Goal: Information Seeking & Learning: Learn about a topic

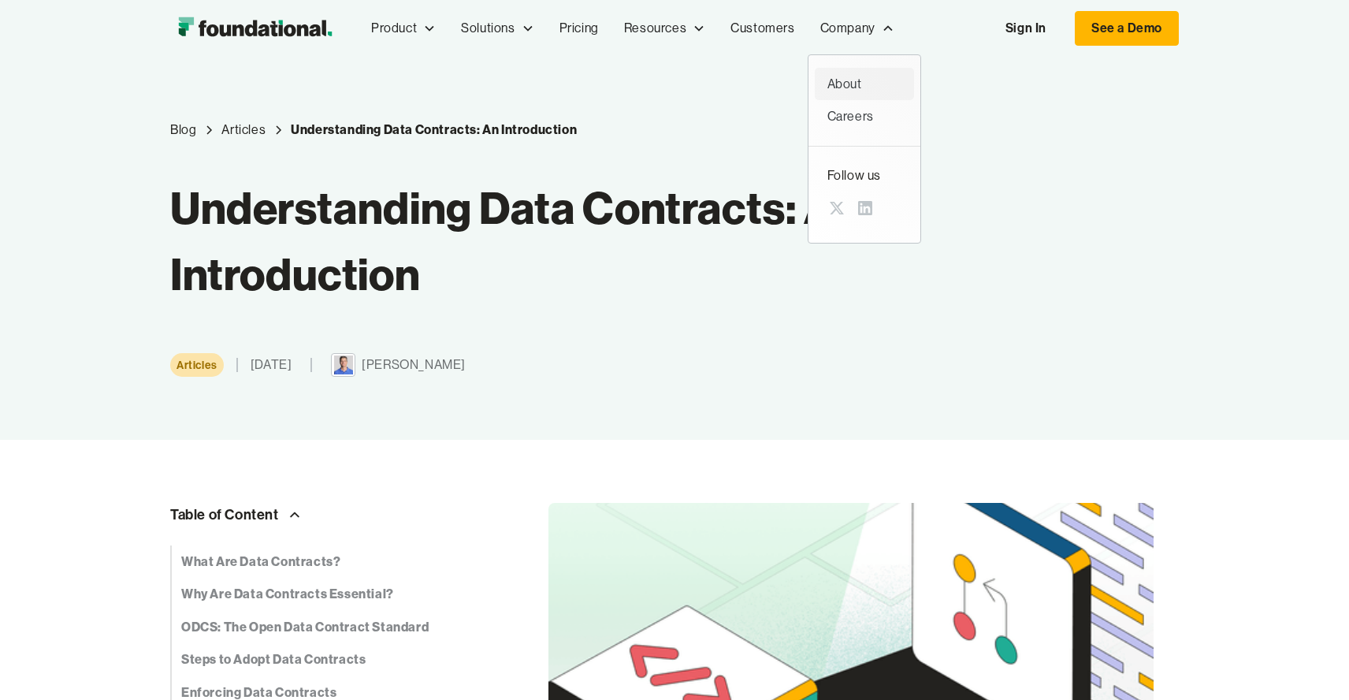
click at [846, 80] on div "About" at bounding box center [864, 84] width 74 height 20
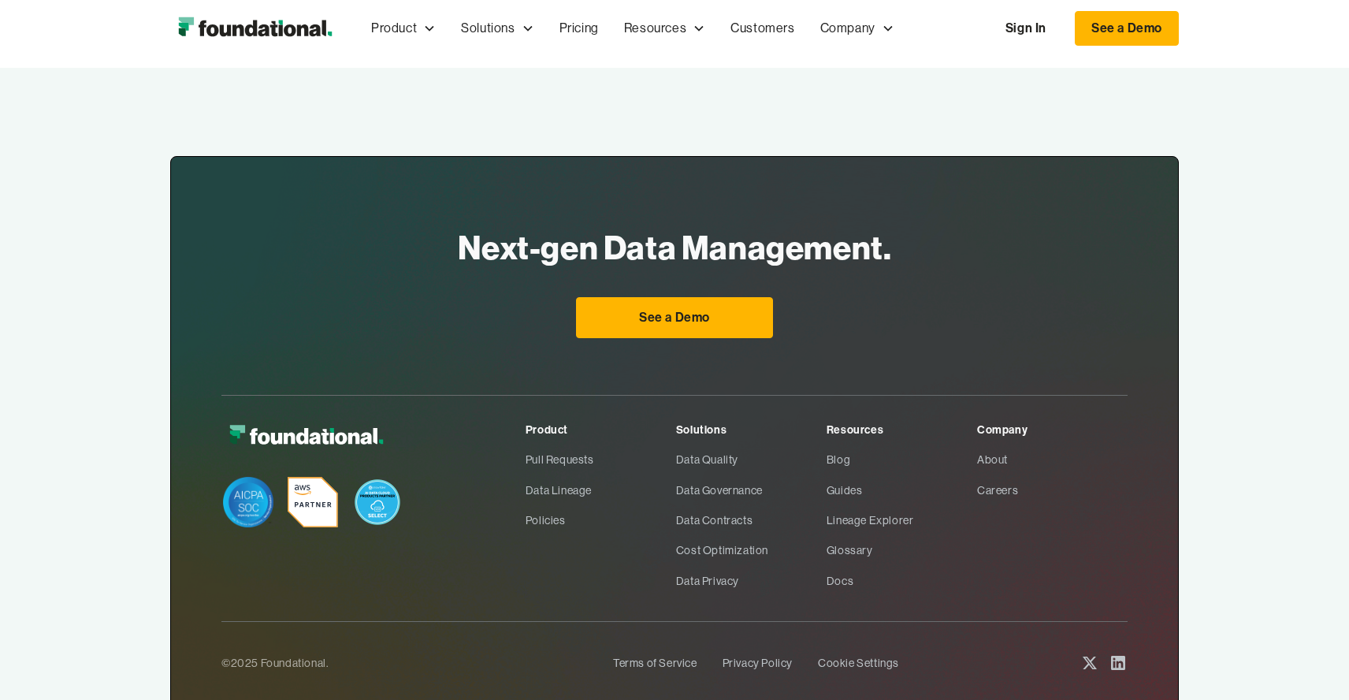
scroll to position [1128, 0]
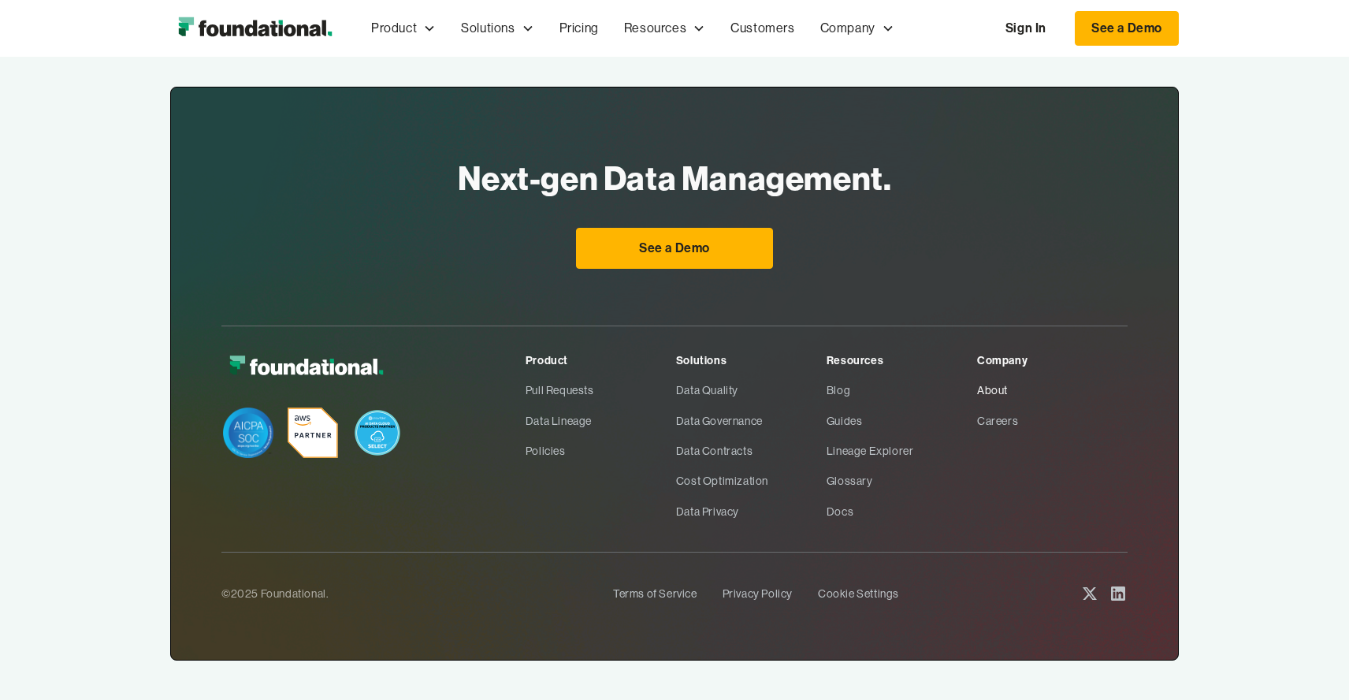
click at [989, 375] on link "About" at bounding box center [1052, 390] width 151 height 30
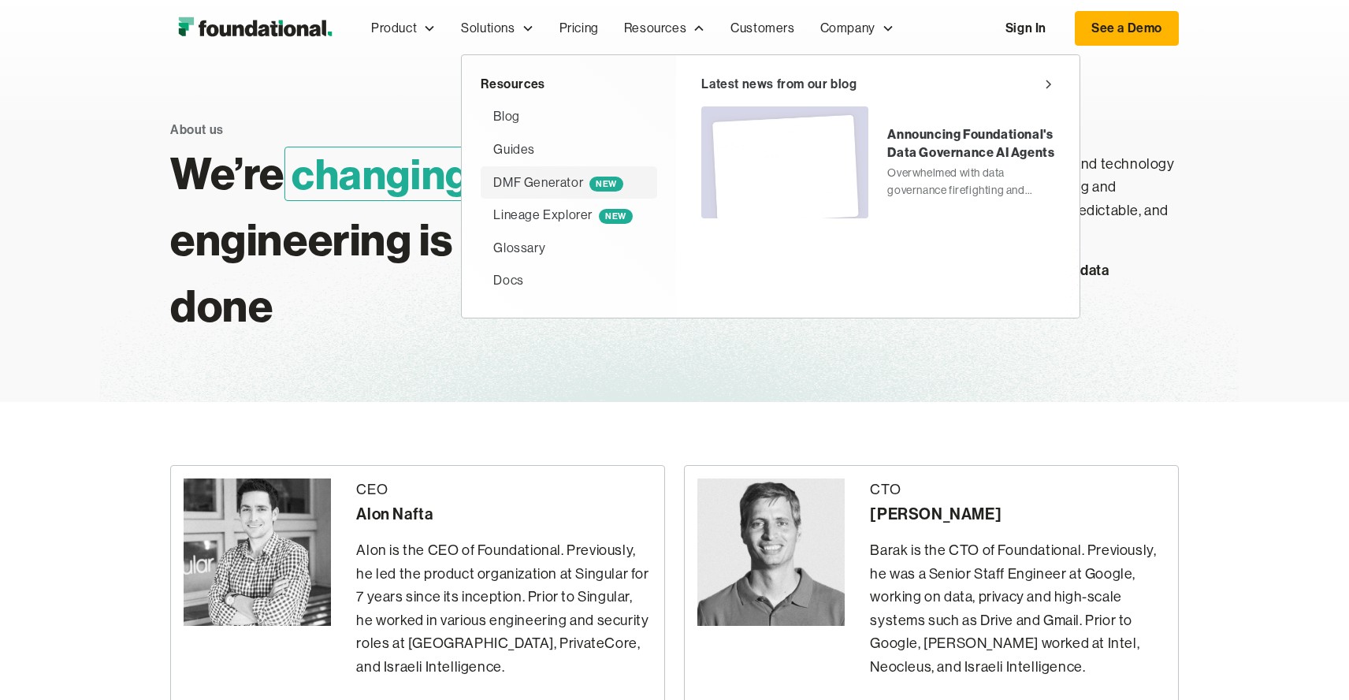
click at [515, 180] on div "DMF Generator NEW" at bounding box center [558, 183] width 130 height 20
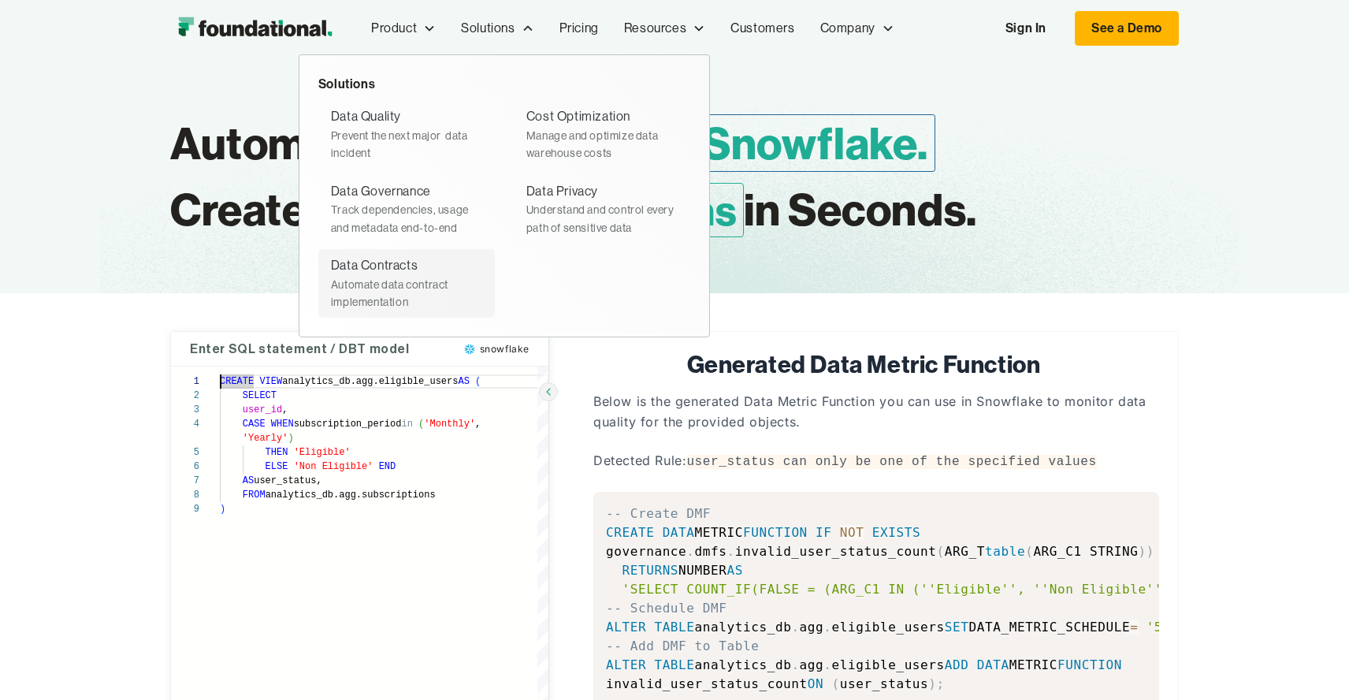
click at [376, 277] on div "Automate data contract implementation" at bounding box center [406, 293] width 151 height 35
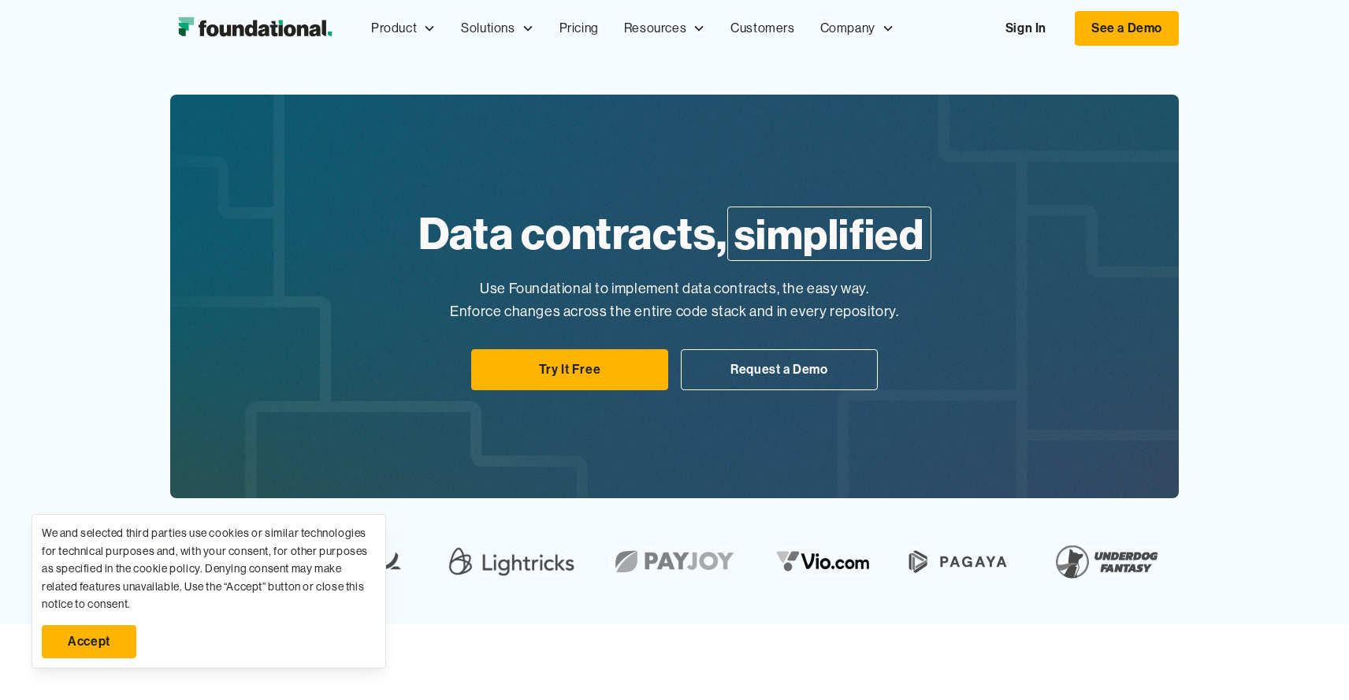
click at [107, 645] on link "Accept" at bounding box center [89, 641] width 95 height 33
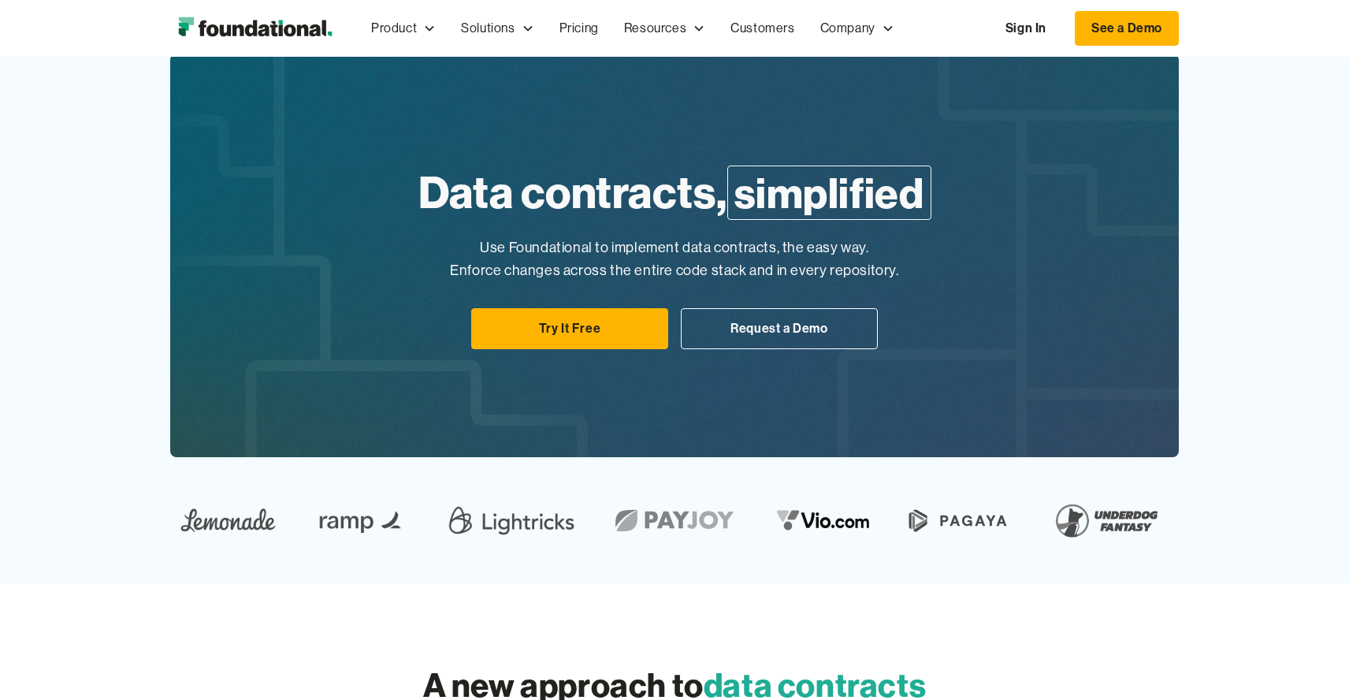
scroll to position [44, 0]
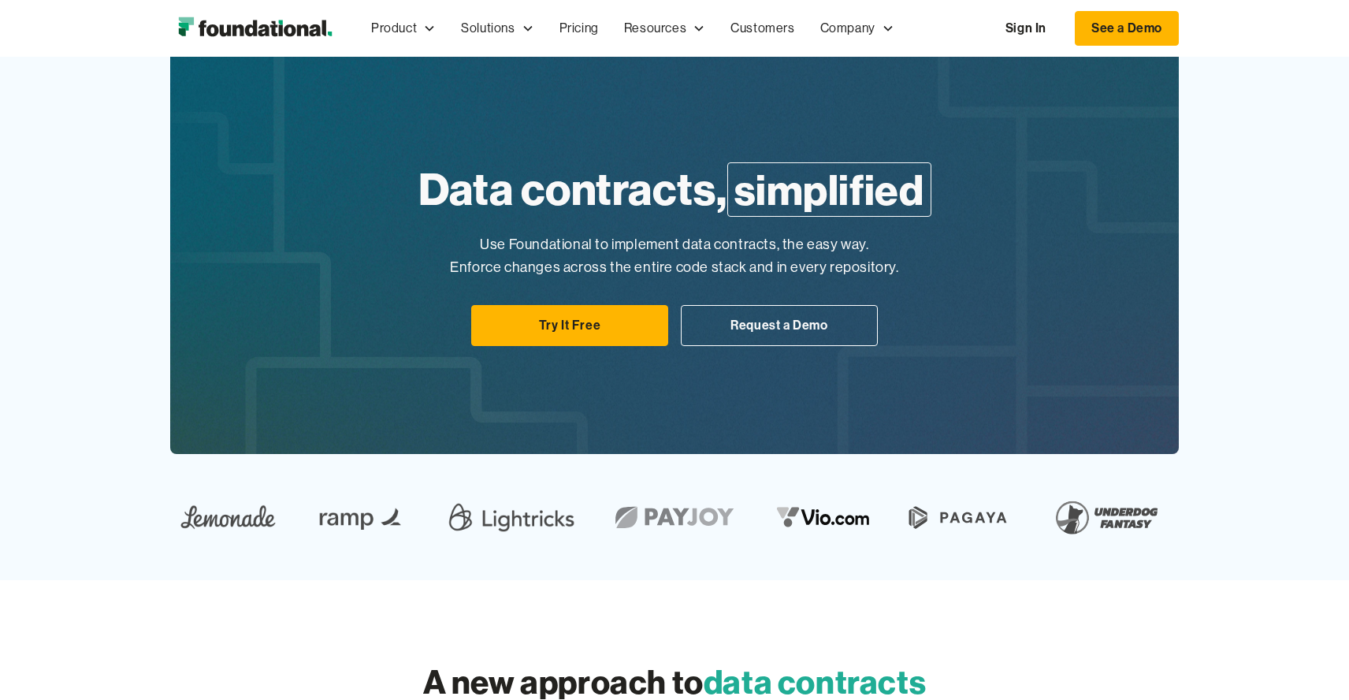
click at [742, 258] on p "Use Foundational to implement data contracts, the easy way. Enforce changes acr…" at bounding box center [674, 256] width 513 height 46
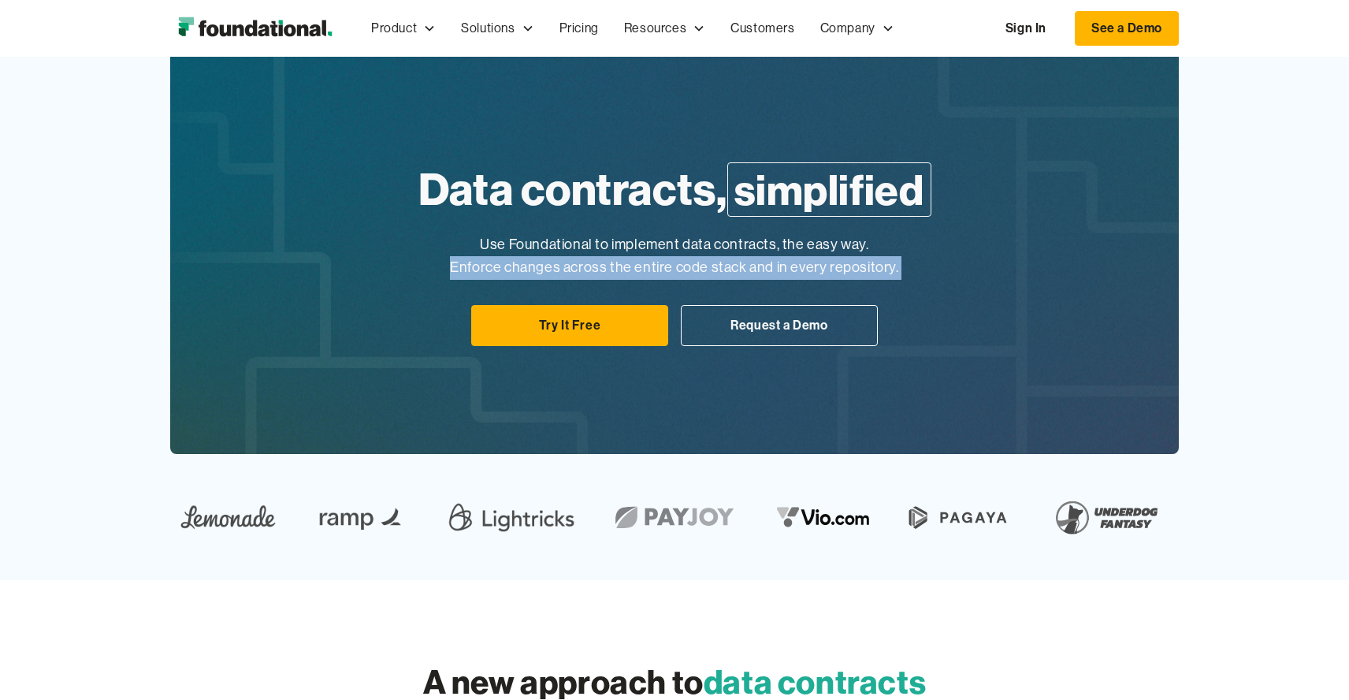
click at [1017, 287] on div "Data contracts, simplified Use Foundational to implement data contracts, the ea…" at bounding box center [674, 251] width 1009 height 403
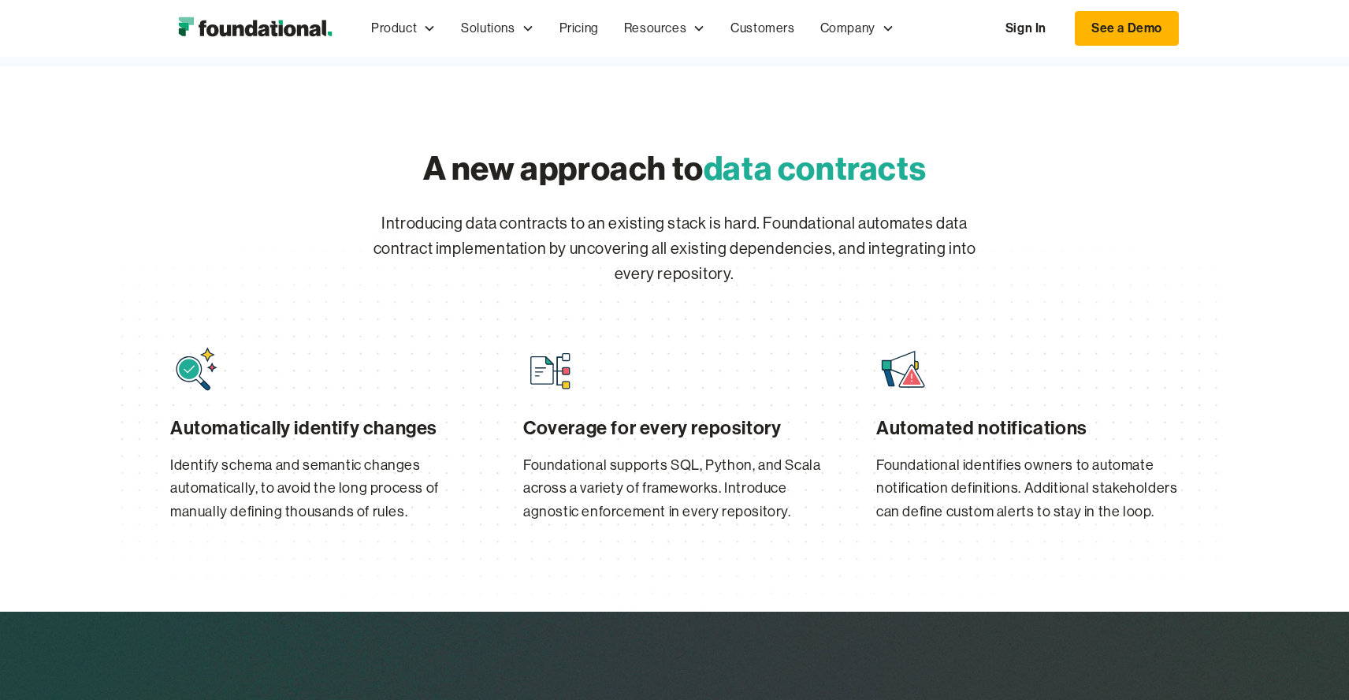
scroll to position [560, 0]
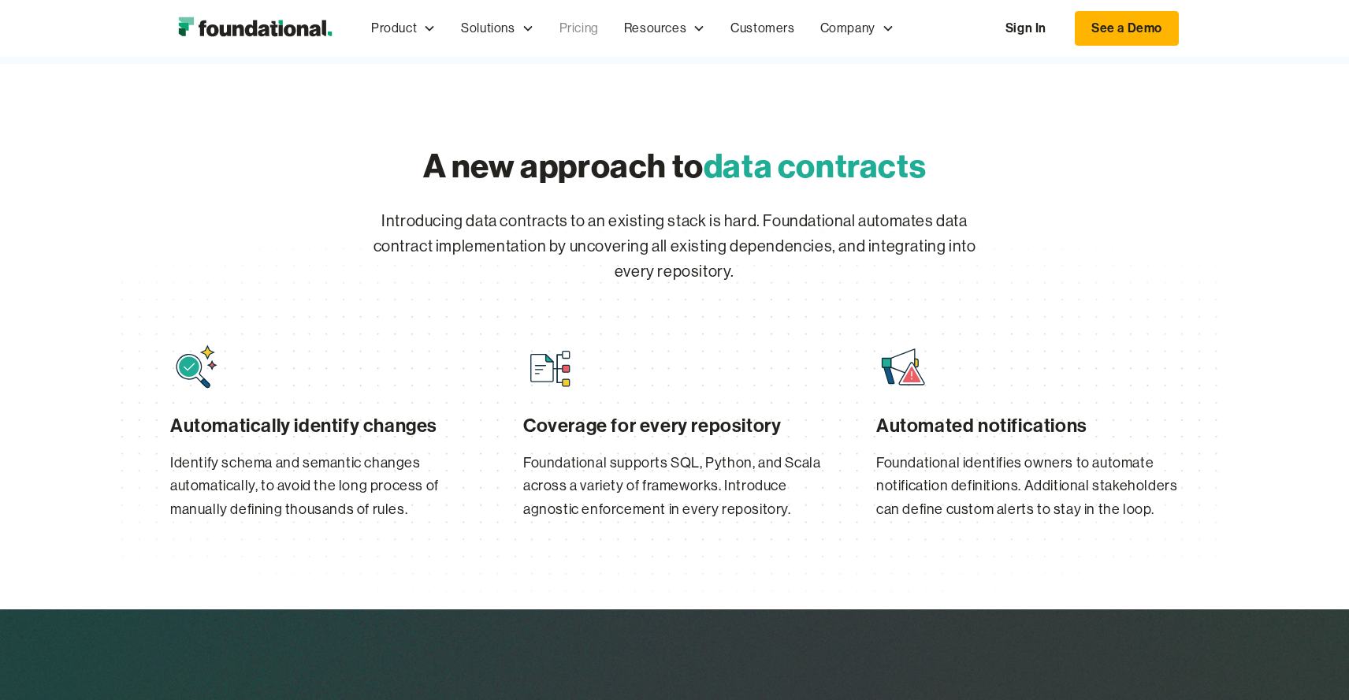
click at [578, 31] on link "Pricing" at bounding box center [579, 28] width 65 height 52
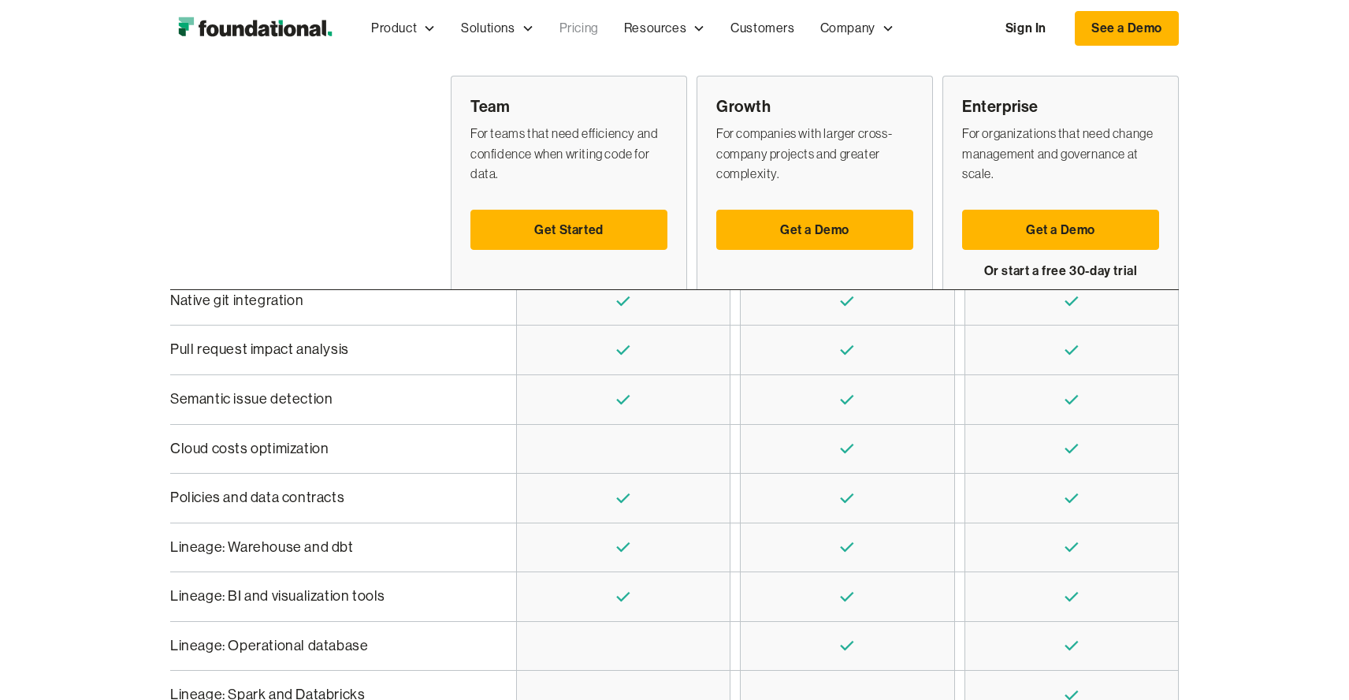
scroll to position [426, 0]
click at [285, 511] on div "Policies and data contracts" at bounding box center [329, 500] width 318 height 24
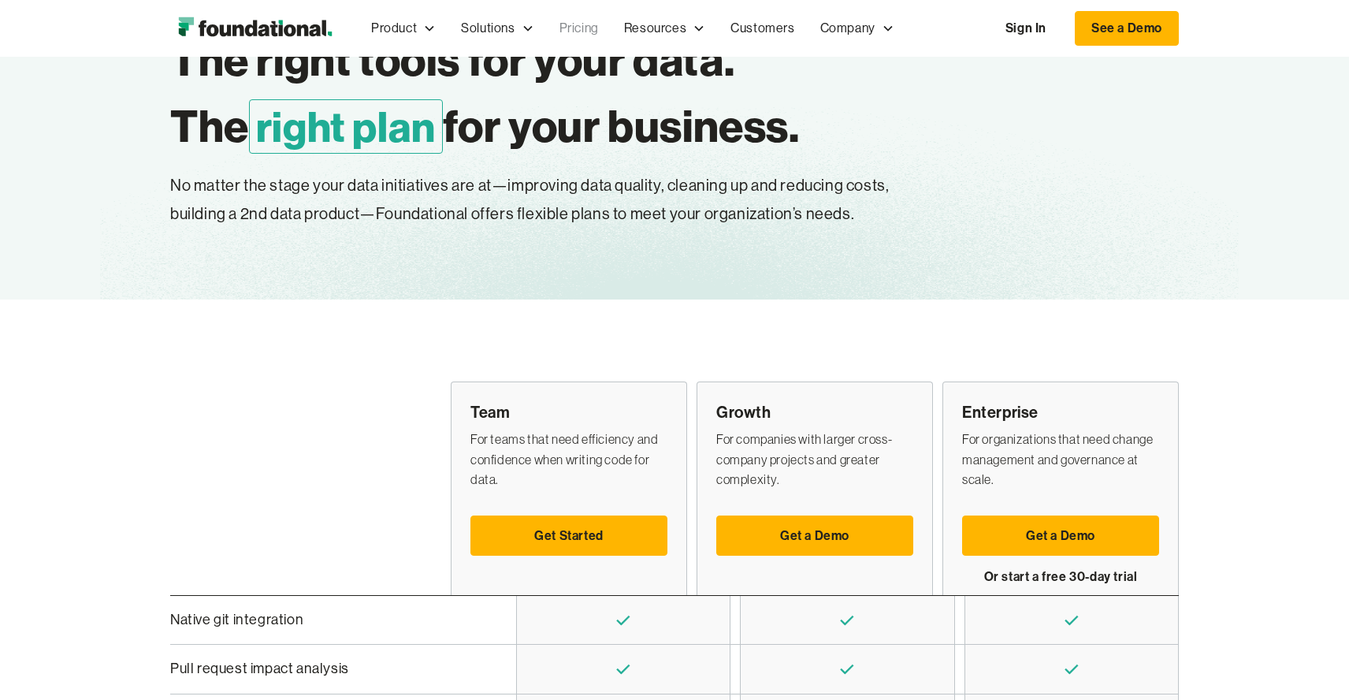
scroll to position [108, 0]
click at [411, 189] on p "No matter the stage your data initiatives are at—improving data quality, cleani…" at bounding box center [573, 201] width 807 height 57
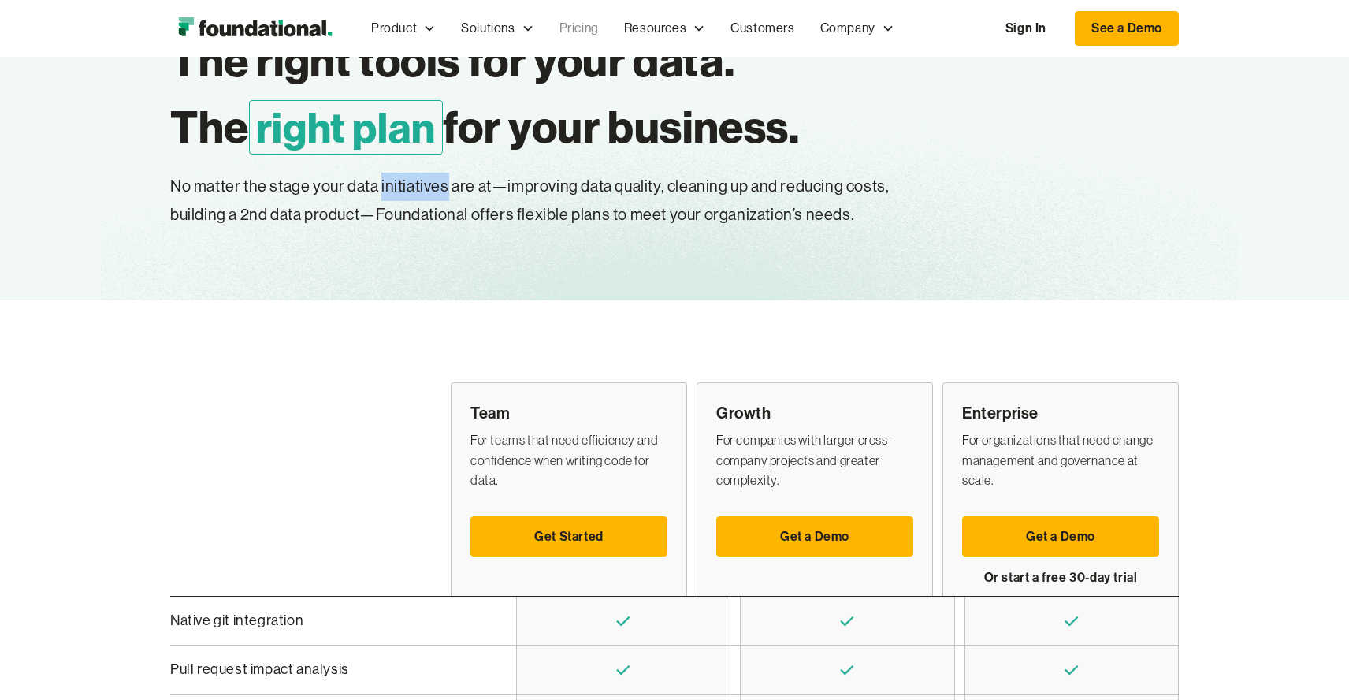
click at [411, 189] on p "No matter the stage your data initiatives are at—improving data quality, cleani…" at bounding box center [573, 201] width 807 height 57
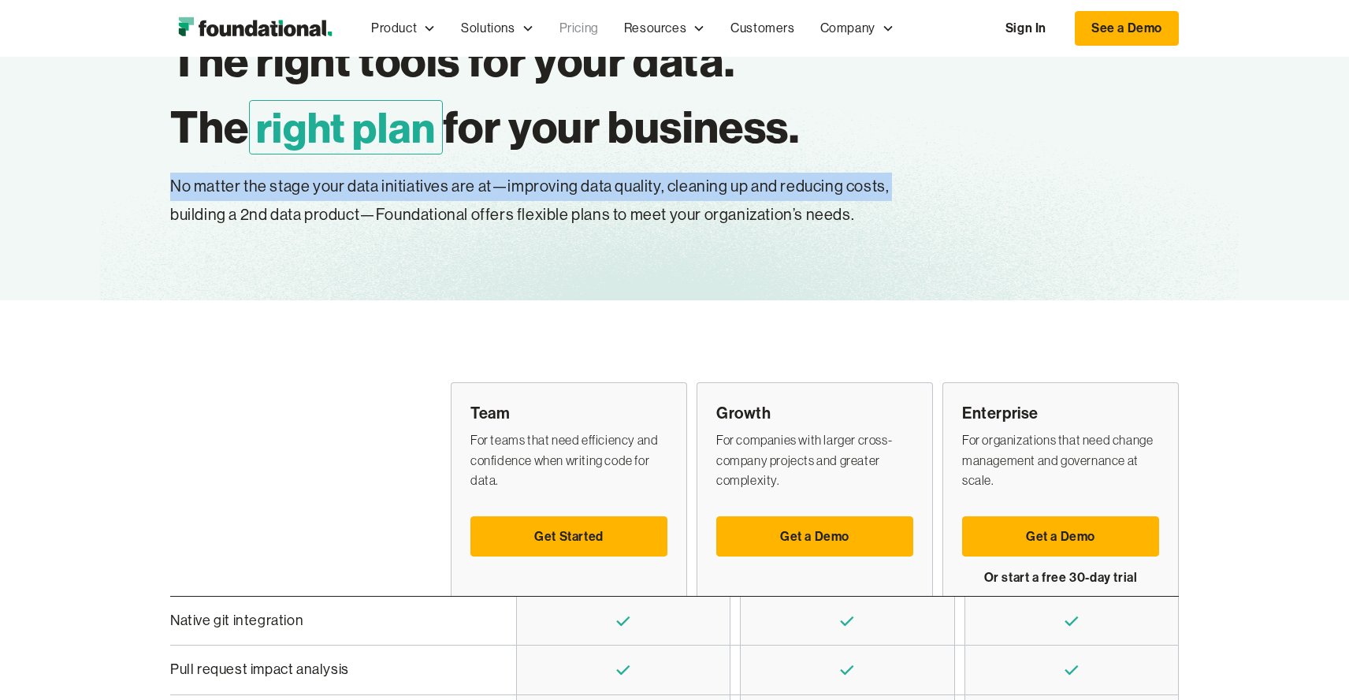
click at [411, 189] on p "No matter the stage your data initiatives are at—improving data quality, cleani…" at bounding box center [573, 201] width 807 height 57
click at [946, 197] on p "No matter the stage your data initiatives are at—improving data quality, cleani…" at bounding box center [573, 201] width 807 height 57
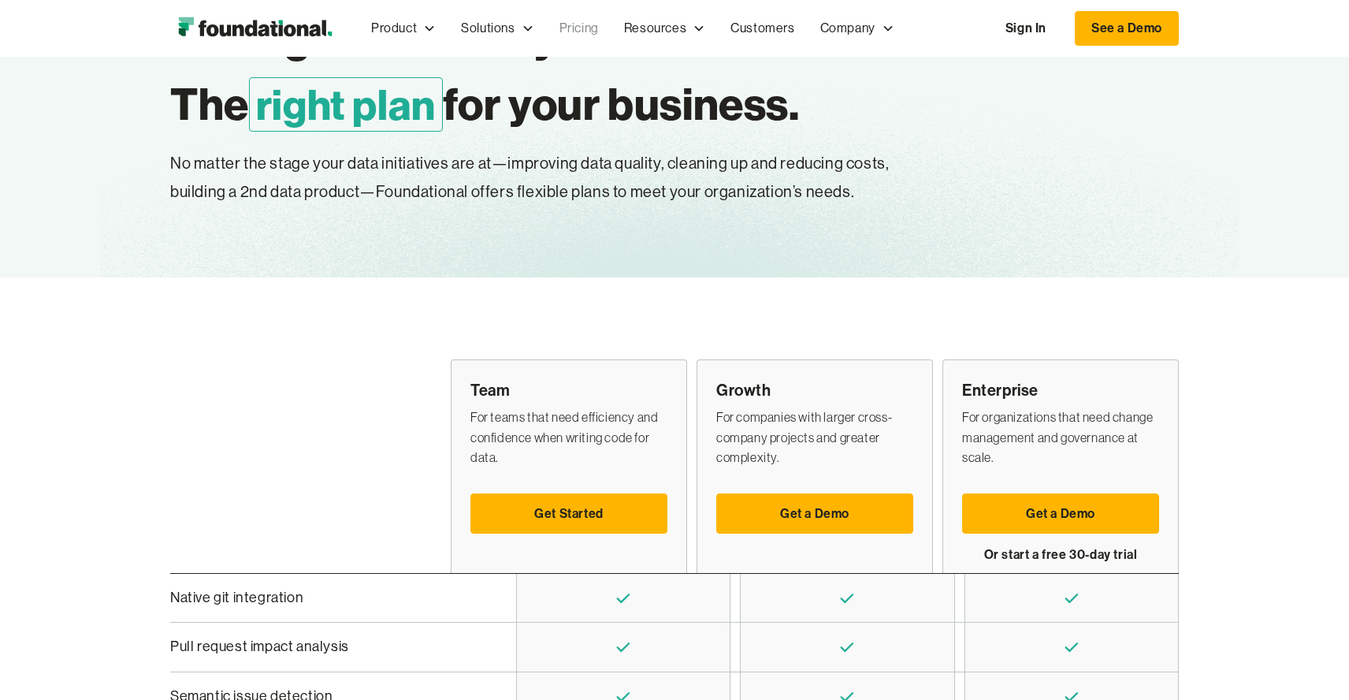
scroll to position [0, 0]
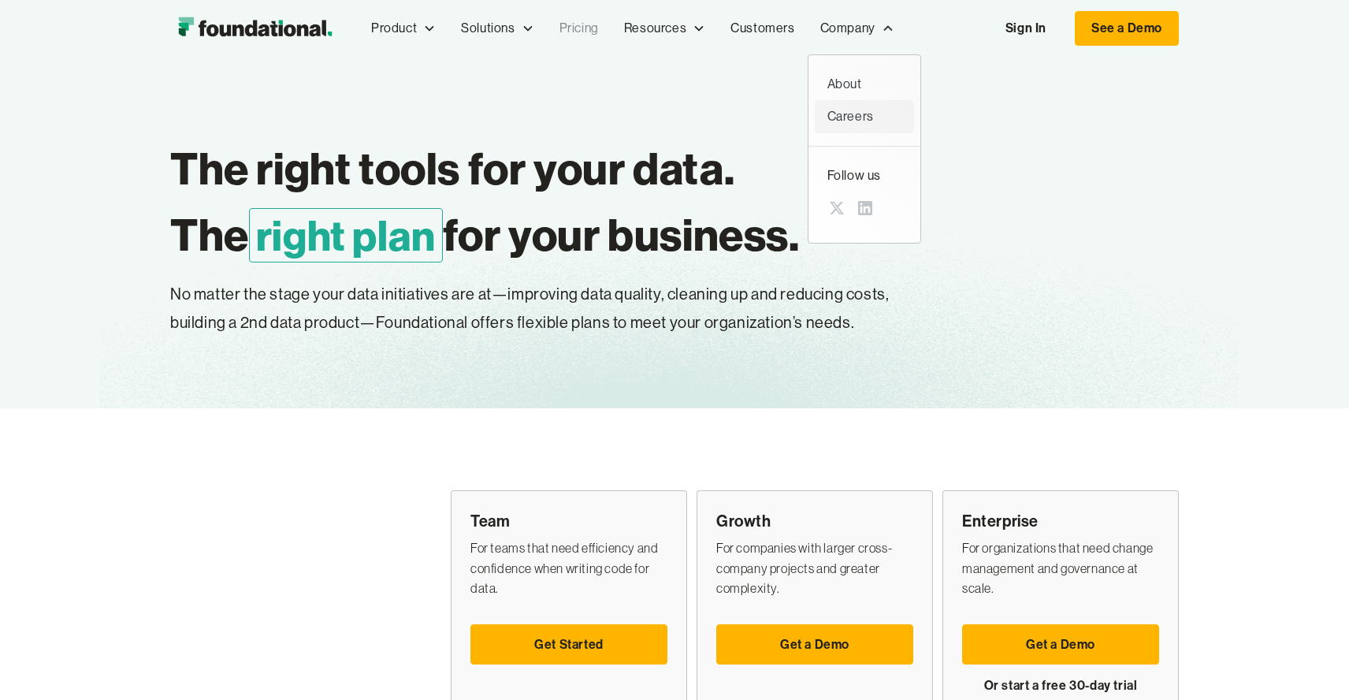
click at [861, 121] on div "Careers" at bounding box center [864, 116] width 74 height 20
click at [838, 82] on div "About" at bounding box center [864, 84] width 74 height 20
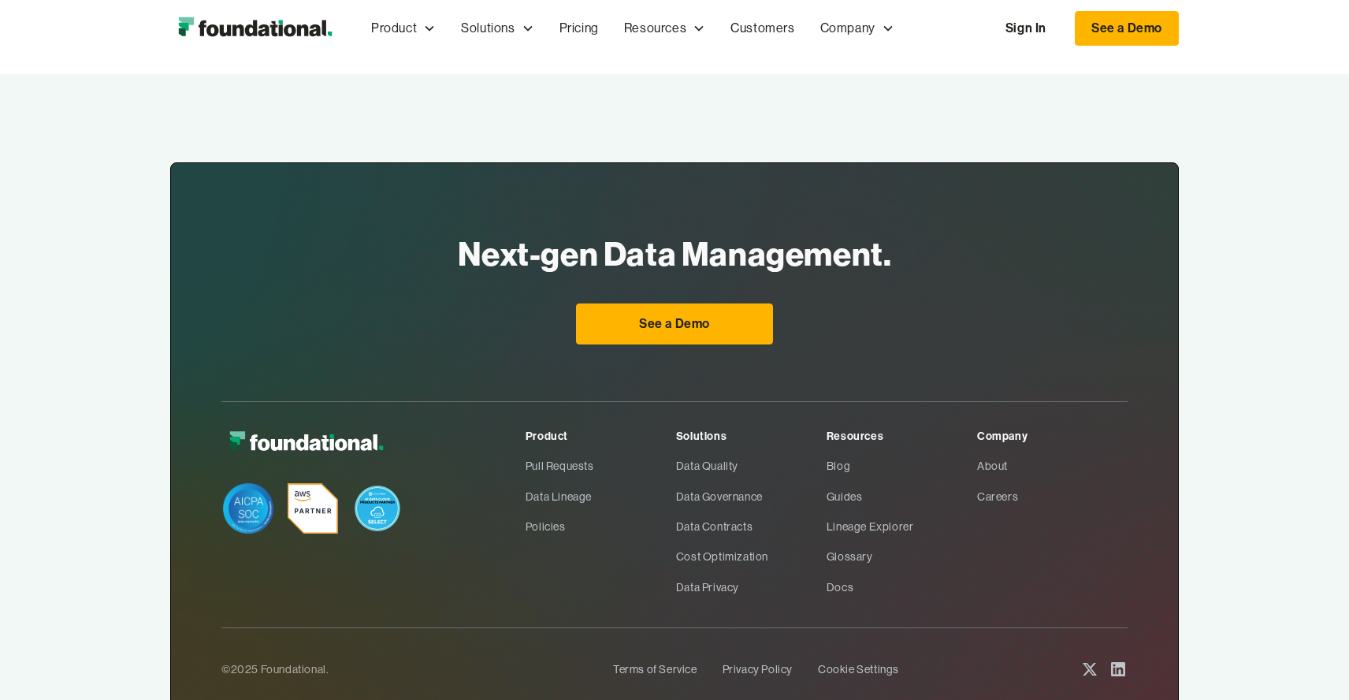
scroll to position [1054, 0]
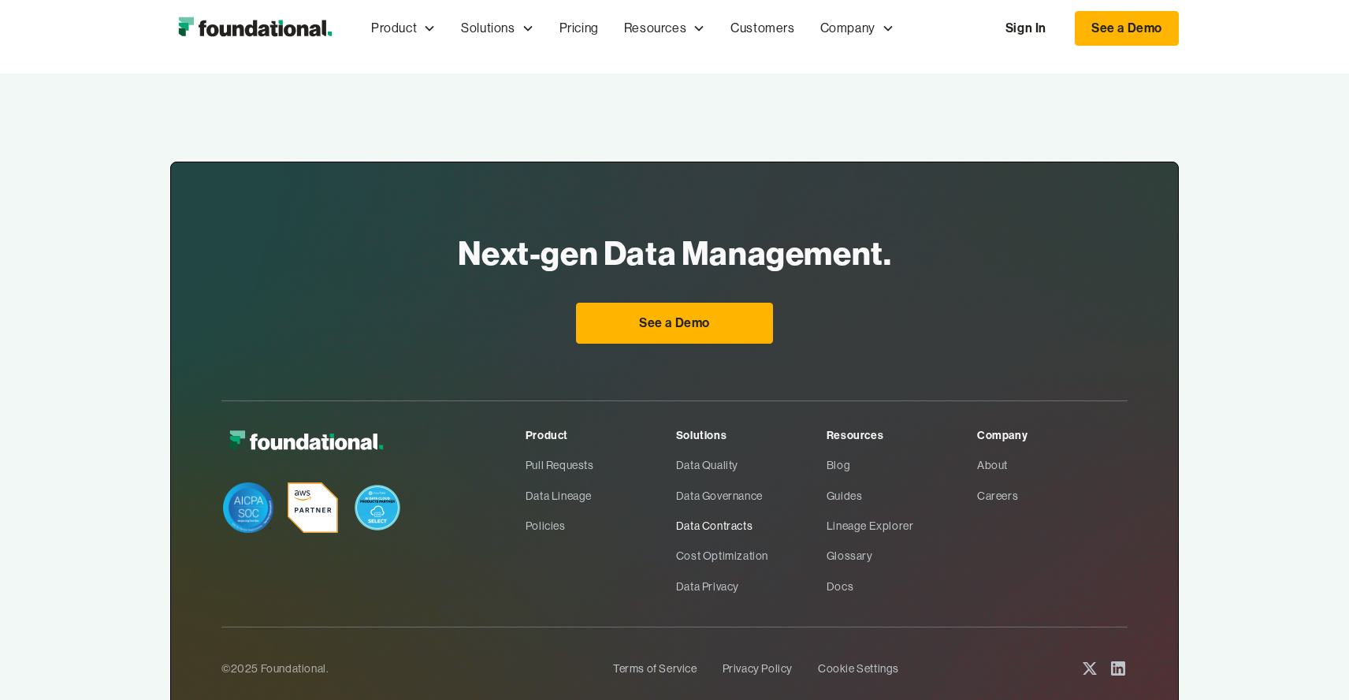
click at [689, 511] on link "Data Contracts" at bounding box center [751, 526] width 151 height 30
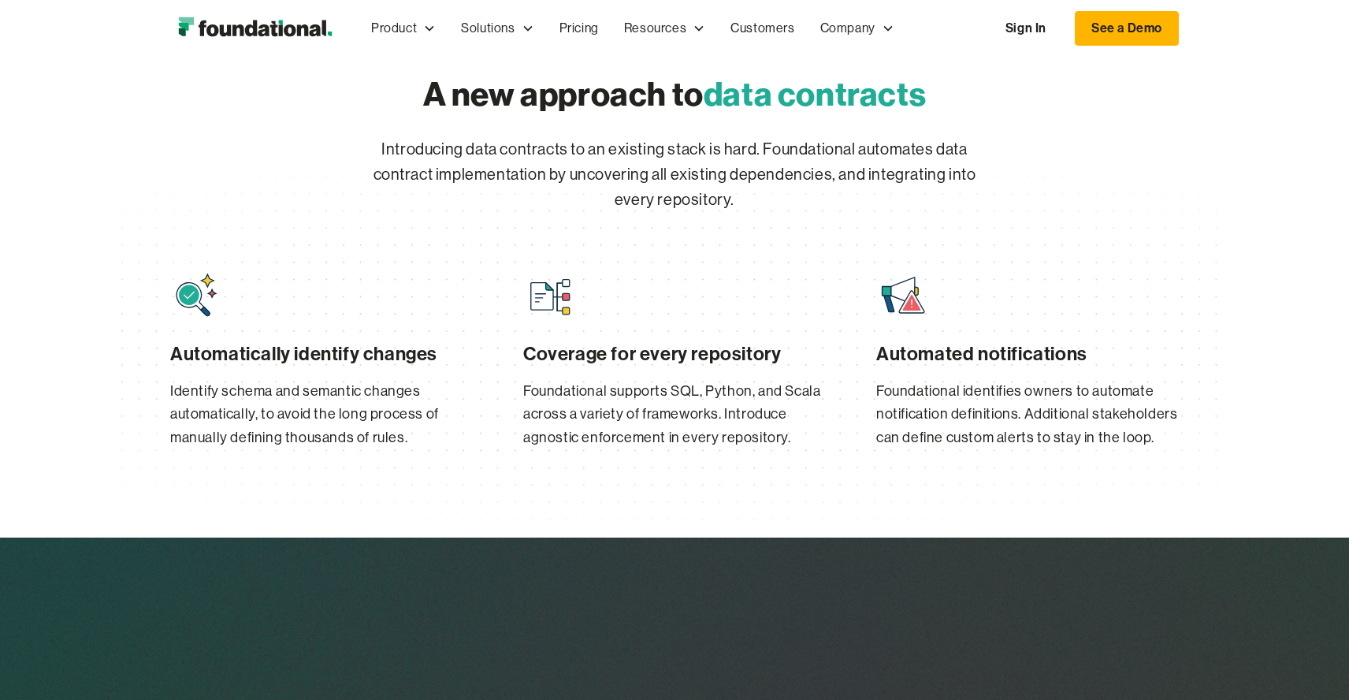
scroll to position [633, 0]
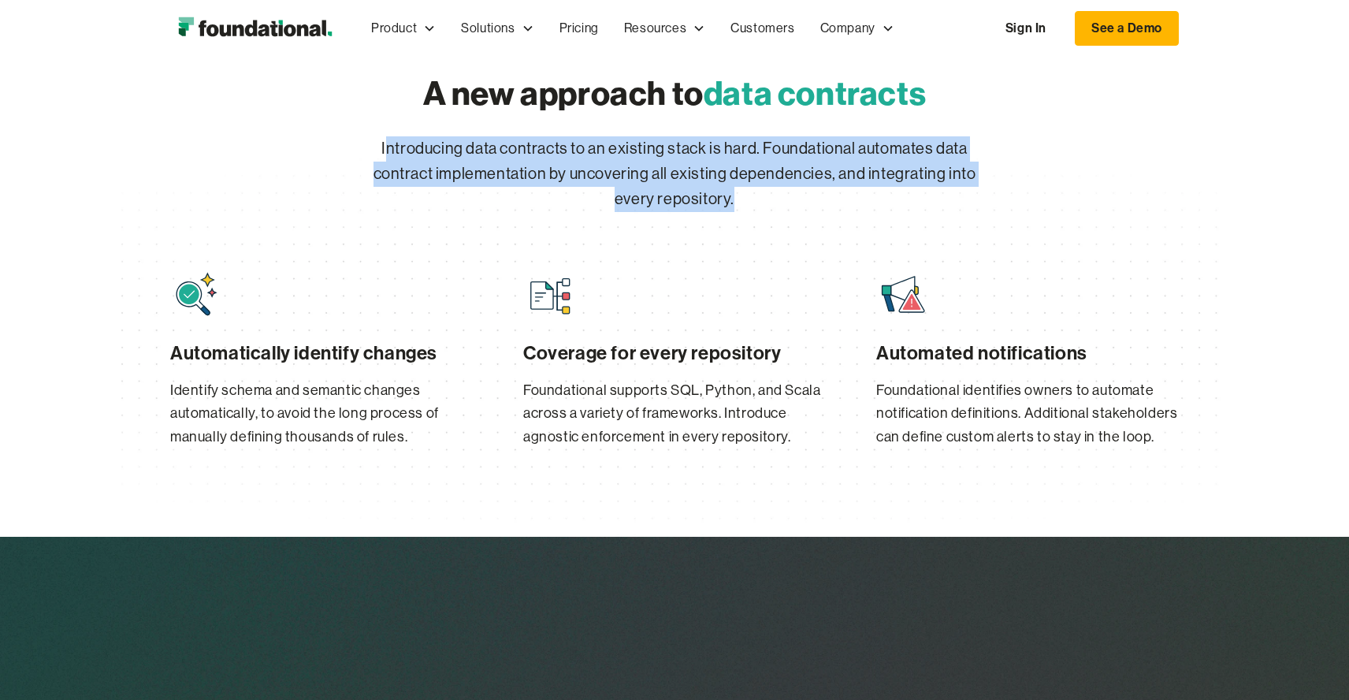
drag, startPoint x: 387, startPoint y: 151, endPoint x: 712, endPoint y: 217, distance: 332.1
click at [713, 218] on div "Introducing data contracts to an existing stack is hard. Foundational automates…" at bounding box center [674, 178] width 605 height 84
copy p "ntroducing data contracts to an existing stack is hard. Foundational automates …"
